Goal: Transaction & Acquisition: Purchase product/service

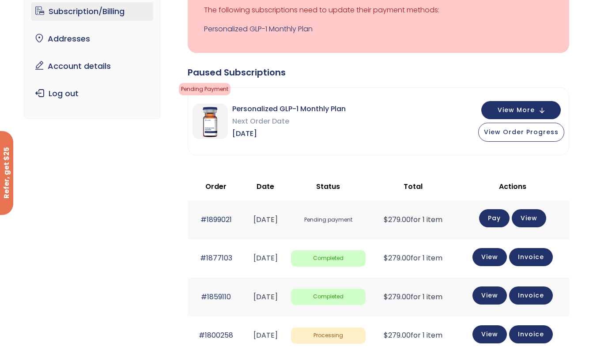
scroll to position [87, 0]
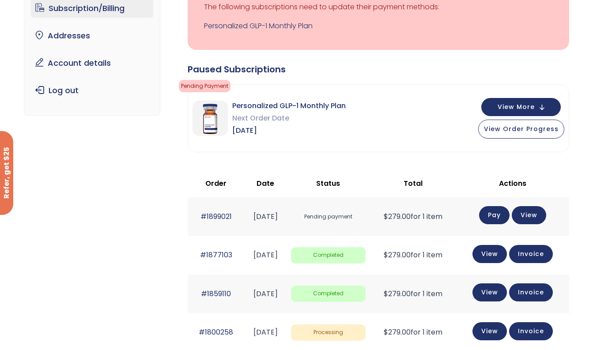
click at [504, 216] on link "Pay" at bounding box center [494, 215] width 30 height 18
click at [94, 65] on link "Account details" at bounding box center [92, 63] width 122 height 19
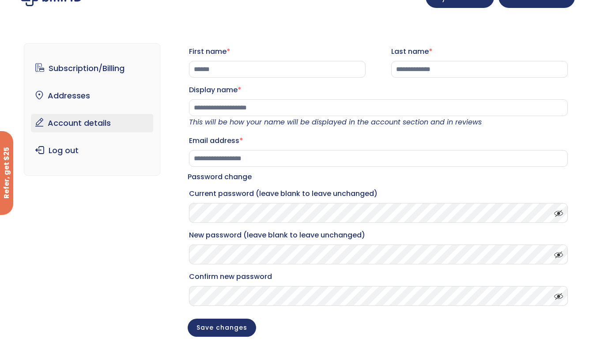
scroll to position [16, 0]
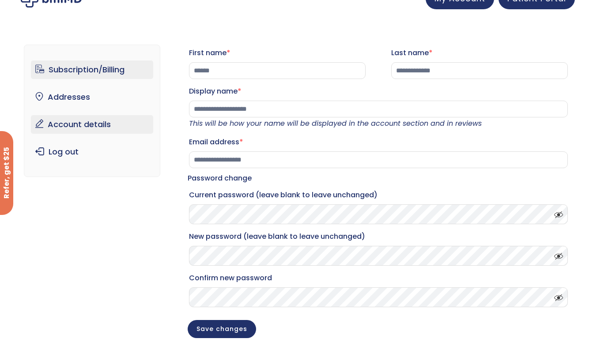
click at [91, 69] on link "Subscription/Billing" at bounding box center [92, 70] width 122 height 19
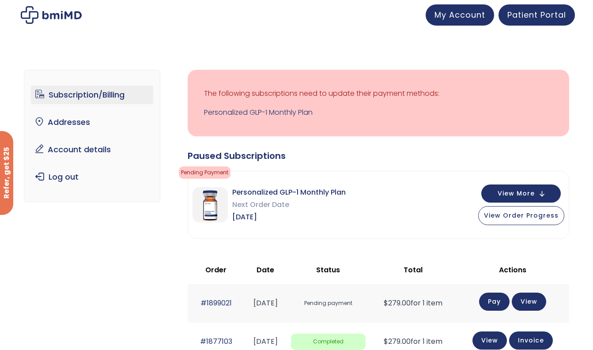
scroll to position [2, 0]
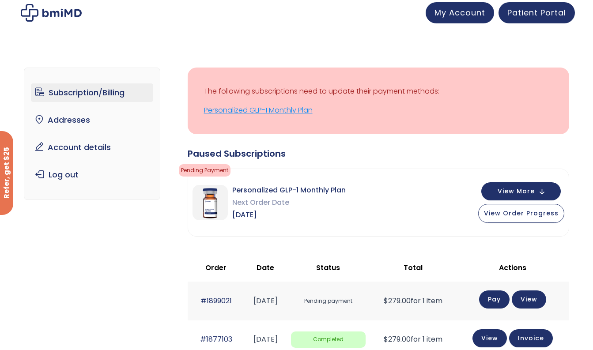
click at [316, 109] on link "Personalized GLP-1 Monthly Plan" at bounding box center [378, 110] width 349 height 12
click at [302, 111] on link "Personalized GLP-1 Monthly Plan" at bounding box center [378, 110] width 349 height 12
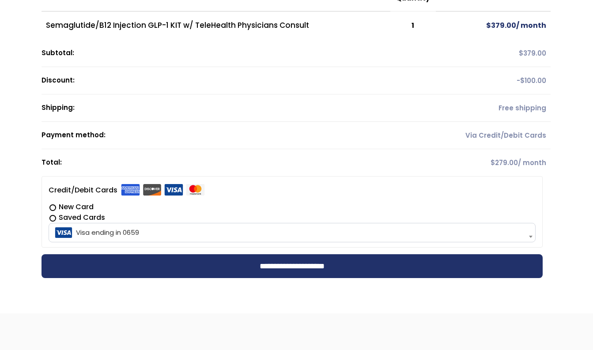
scroll to position [157, 0]
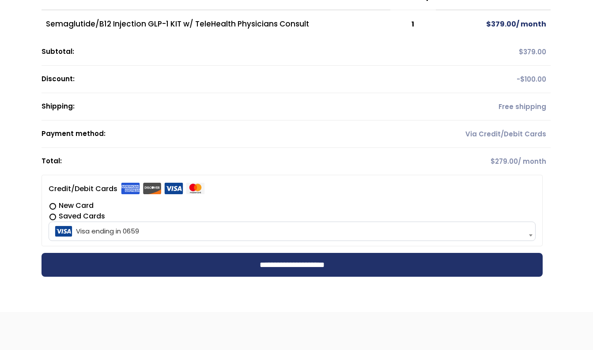
click at [68, 205] on label "New Card" at bounding box center [292, 206] width 487 height 11
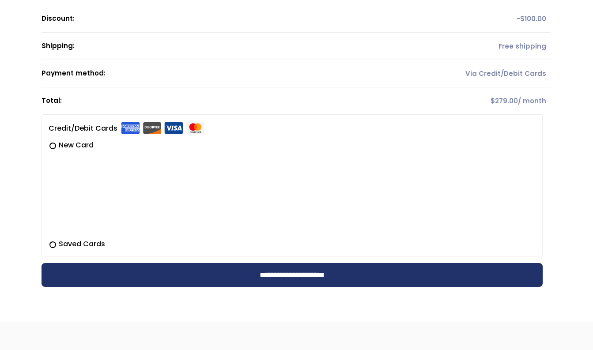
scroll to position [221, 0]
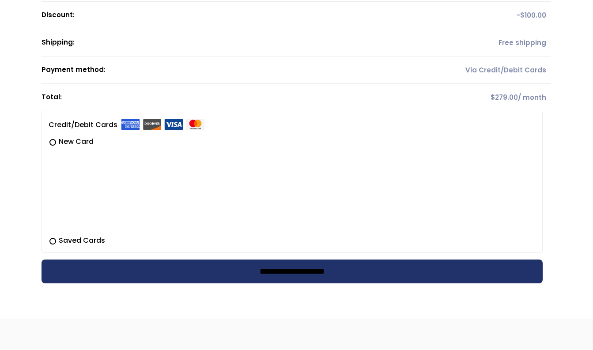
click at [212, 276] on input "**********" at bounding box center [292, 272] width 501 height 24
click at [266, 272] on div at bounding box center [296, 105] width 509 height 370
